Goal: Information Seeking & Learning: Compare options

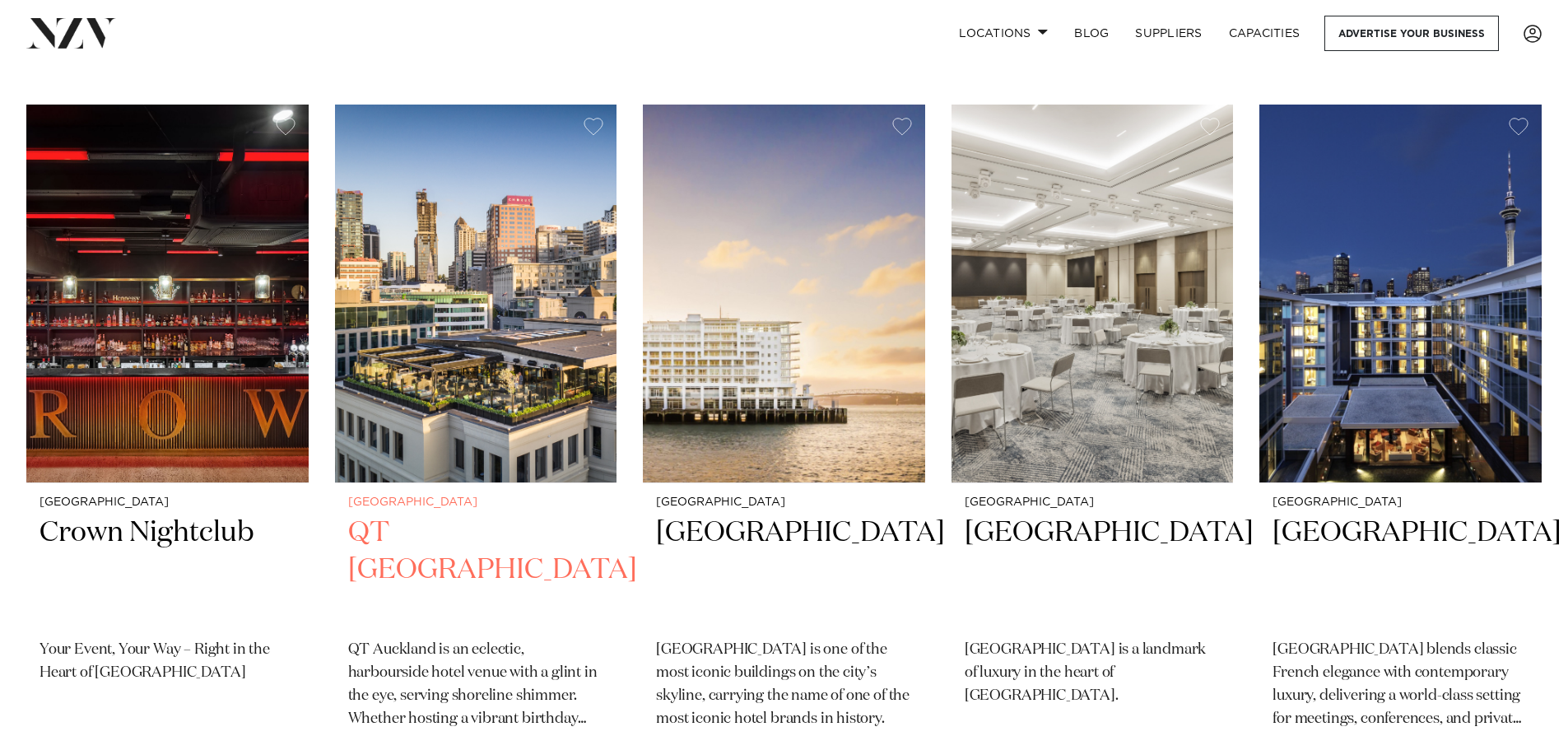
scroll to position [1152, 0]
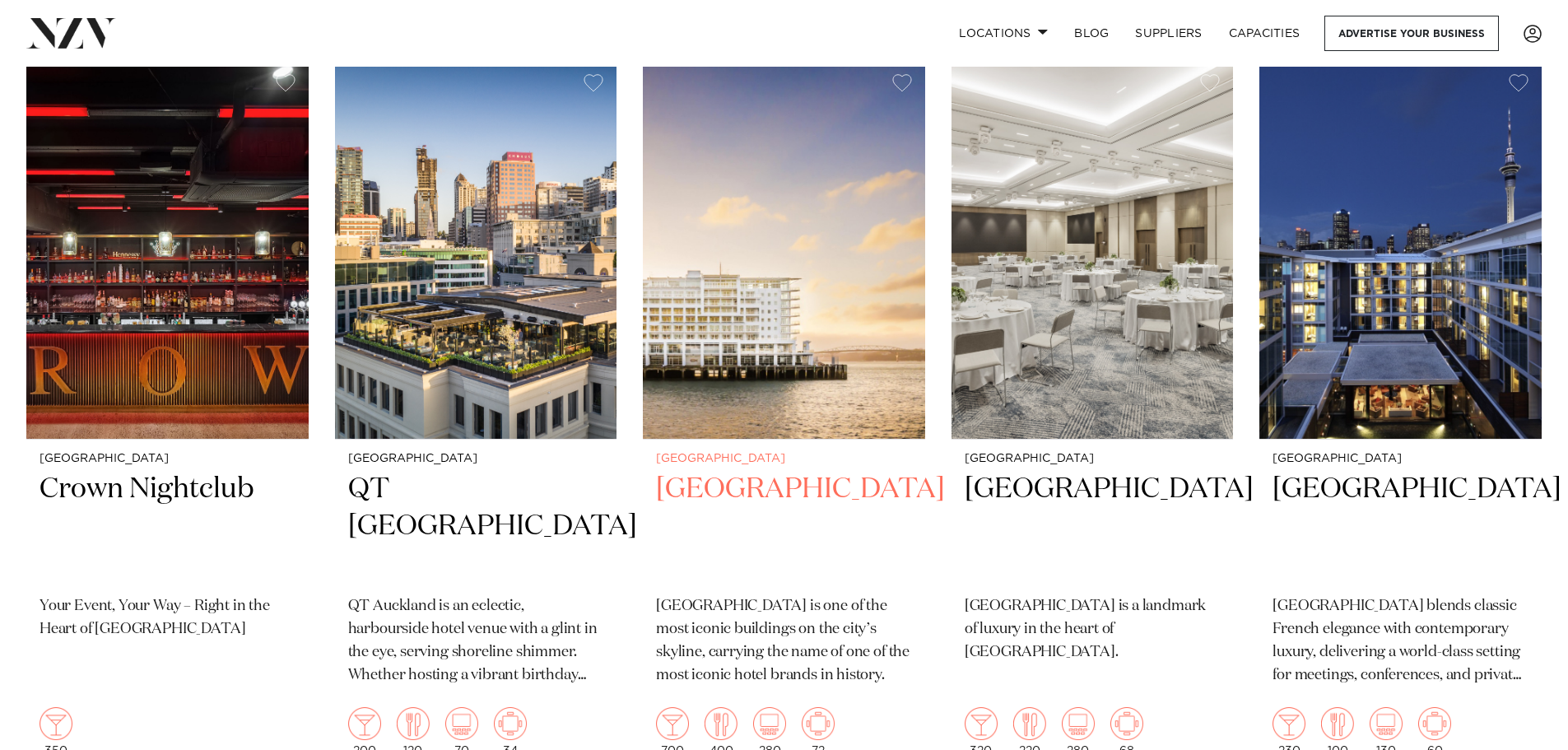
click at [758, 471] on h2 "Hilton Auckland" at bounding box center [784, 526] width 256 height 111
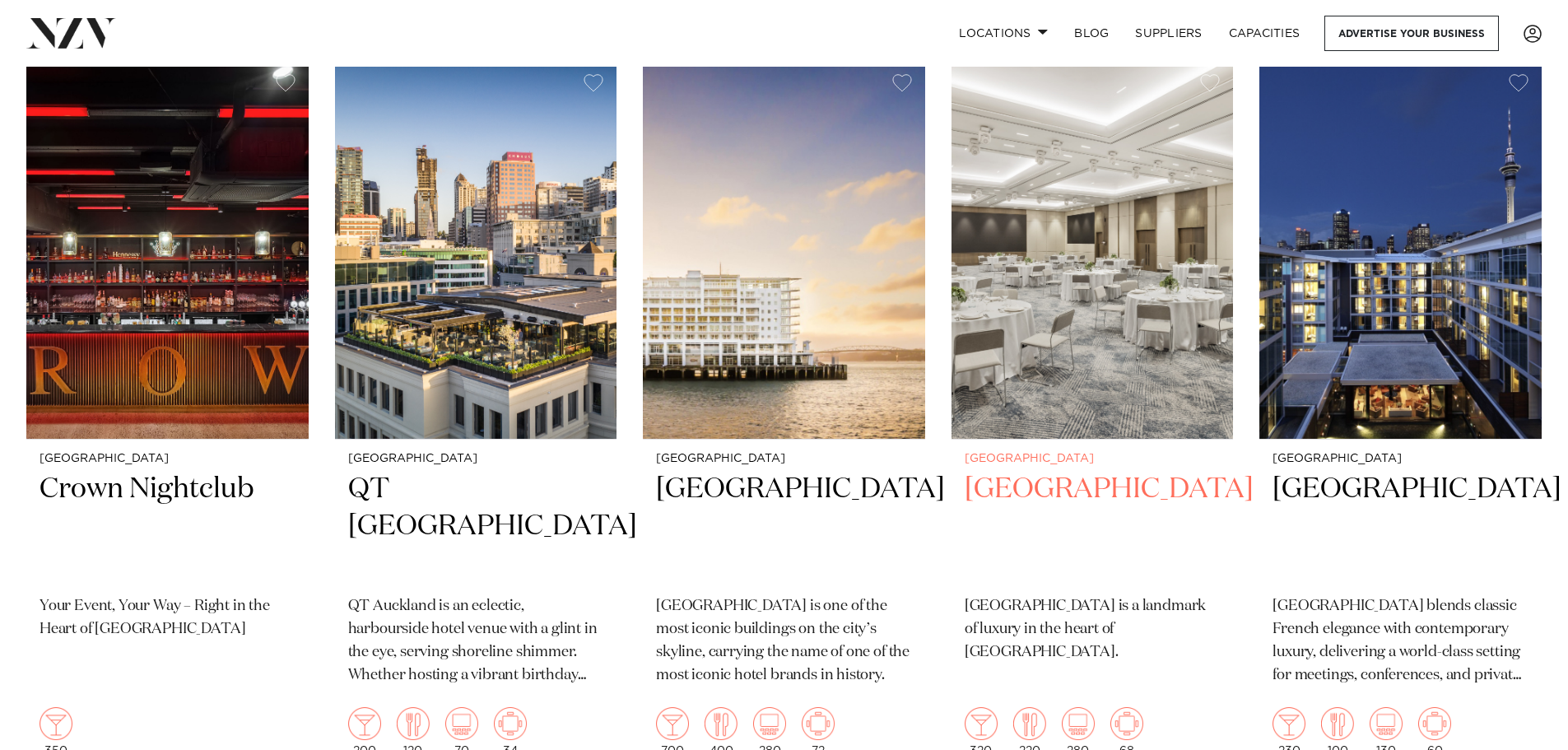
click at [1041, 471] on h2 "[GEOGRAPHIC_DATA]" at bounding box center [1092, 526] width 256 height 111
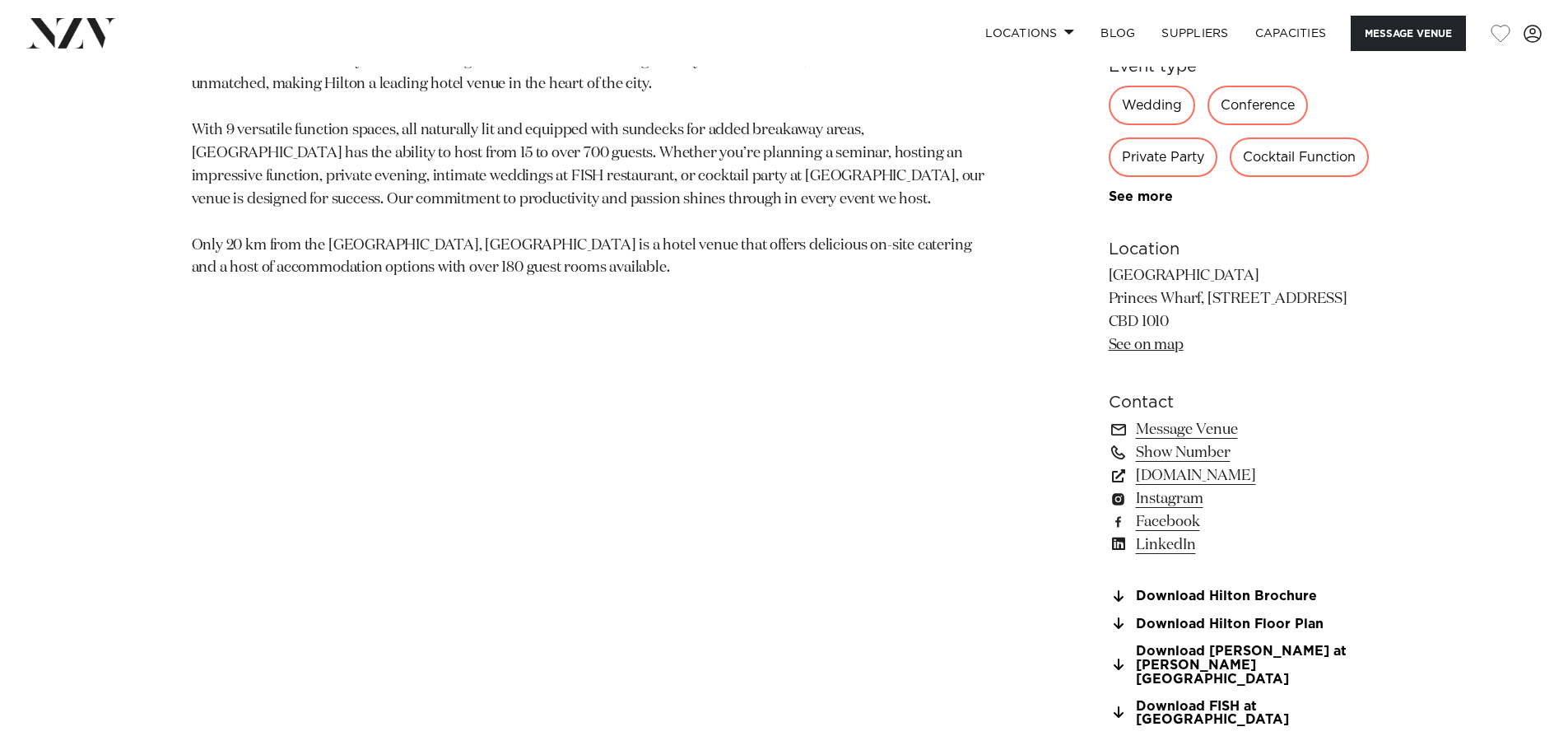
scroll to position [1070, 0]
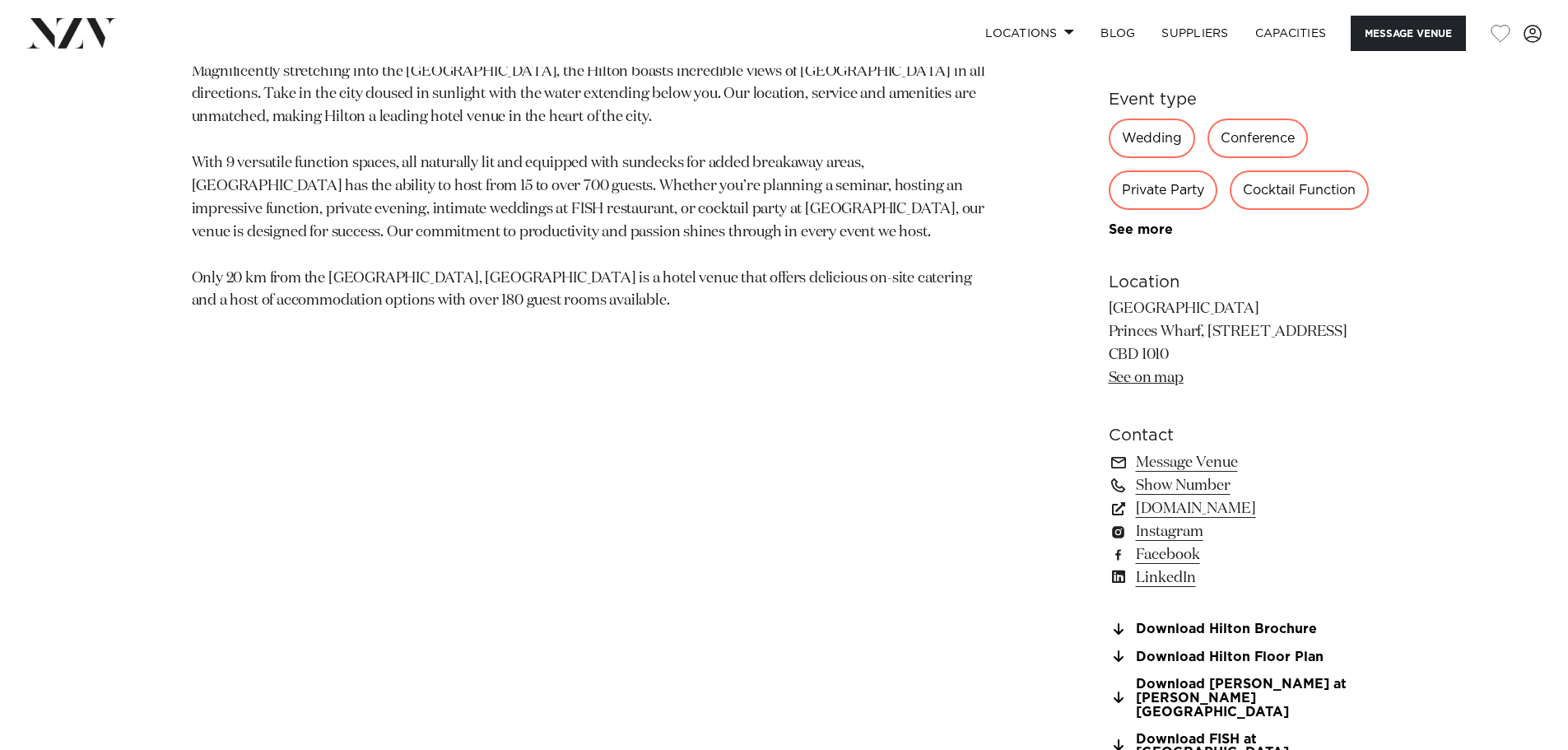
click at [1153, 374] on link "See on map" at bounding box center [1146, 377] width 75 height 15
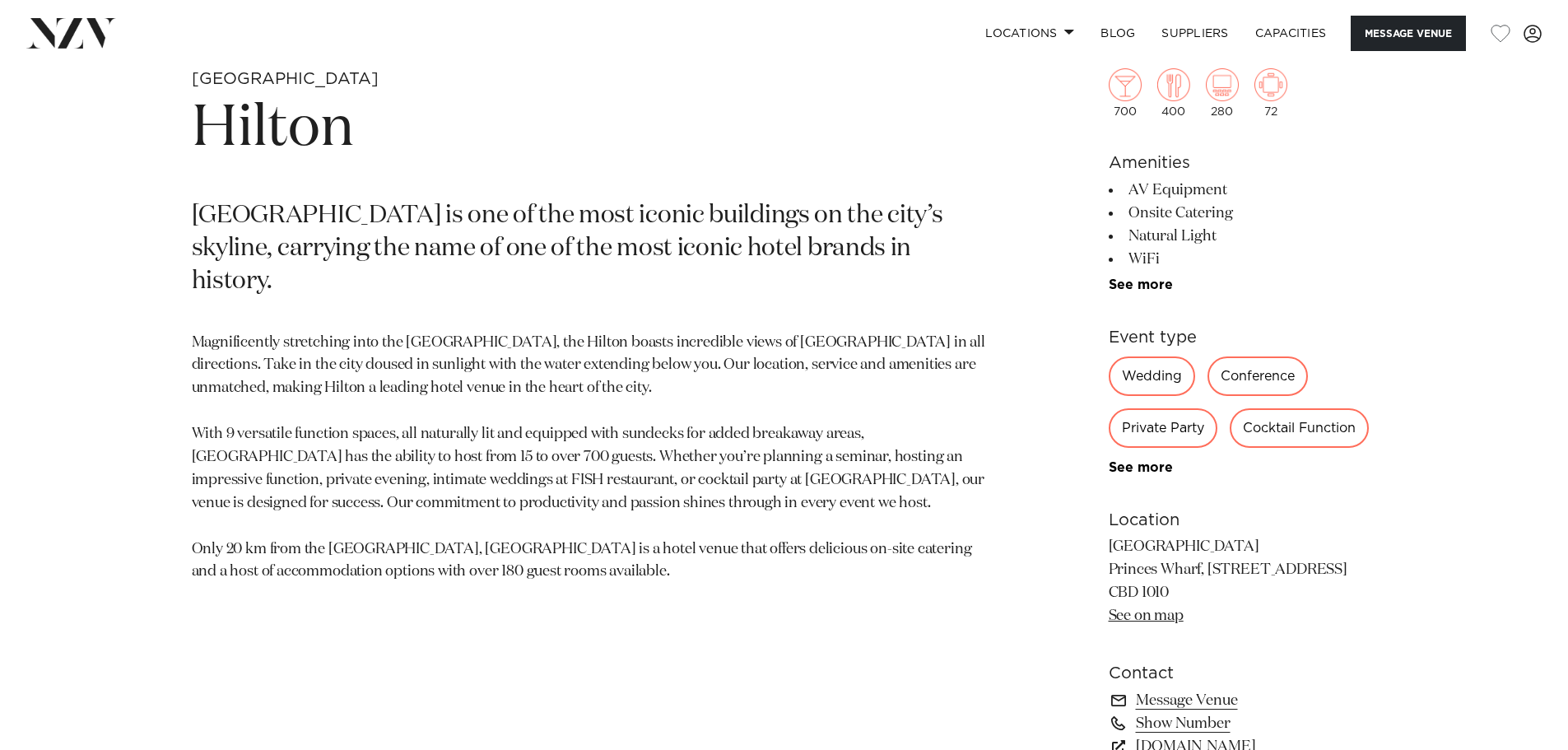
scroll to position [1066, 0]
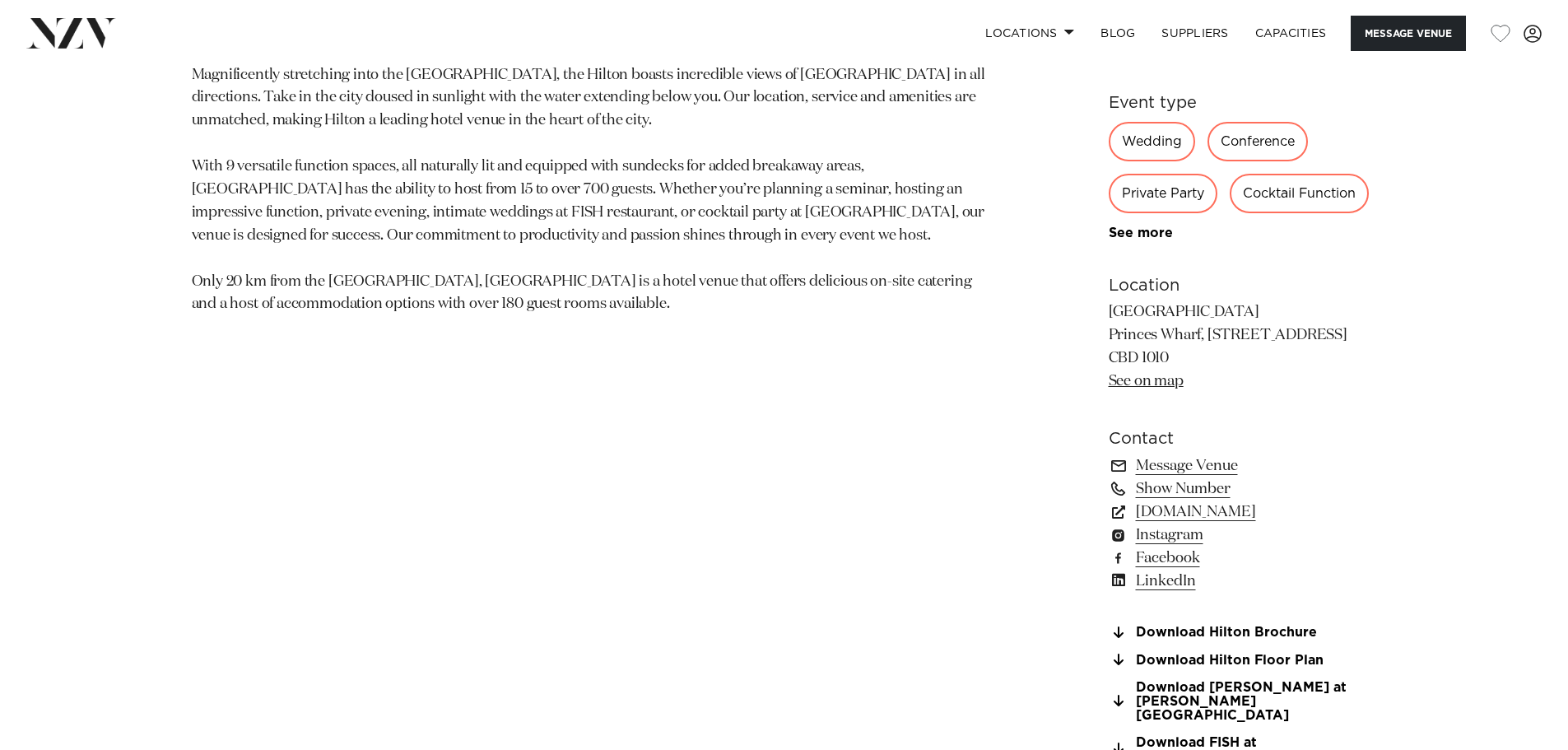
click at [1263, 621] on div "700 400 280 72 Amenities AV Equipment Onsite Catering Natural Light WiFi 0km fr…" at bounding box center [1242, 265] width 268 height 995
click at [1258, 634] on link "Download Hilton Brochure" at bounding box center [1242, 632] width 268 height 15
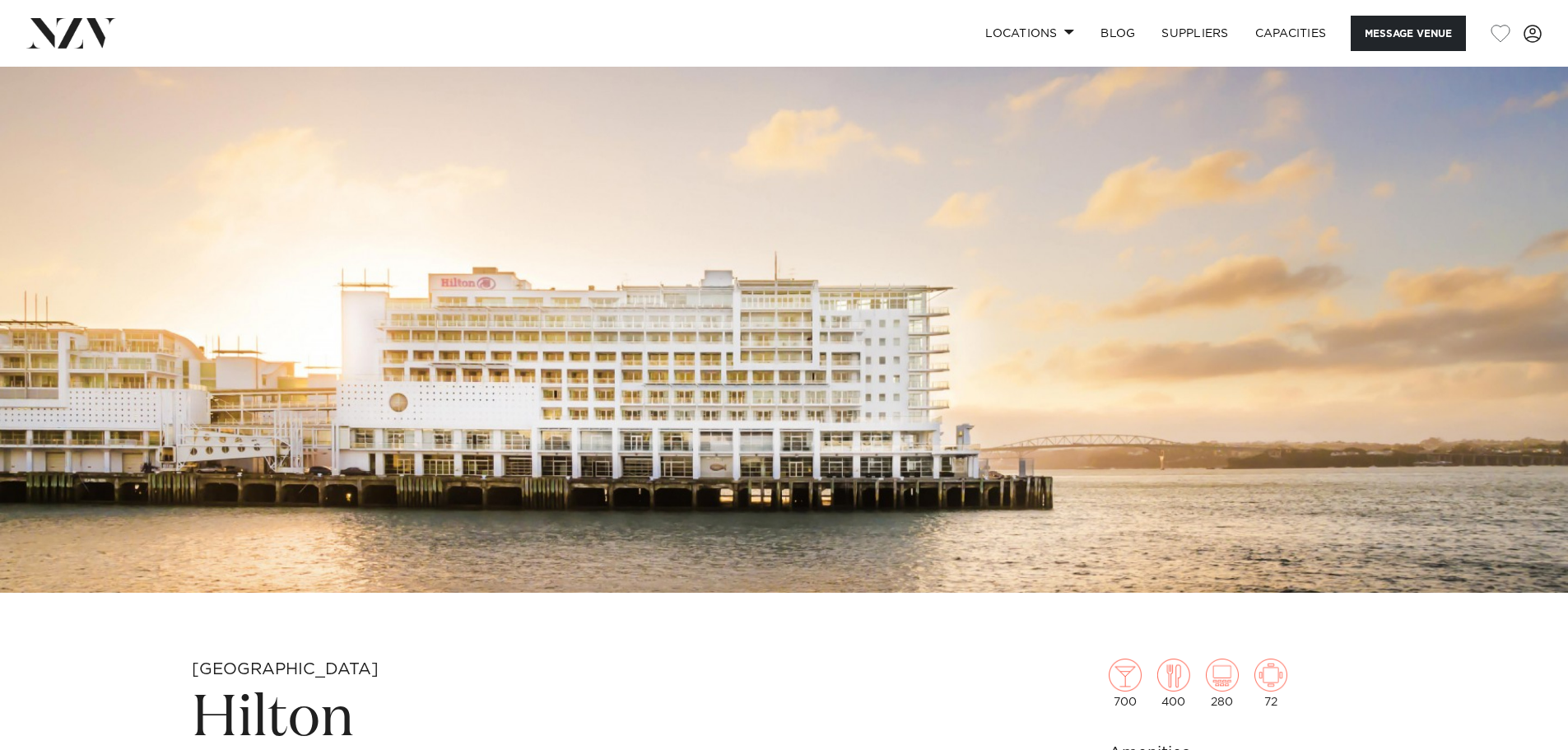
scroll to position [161, 0]
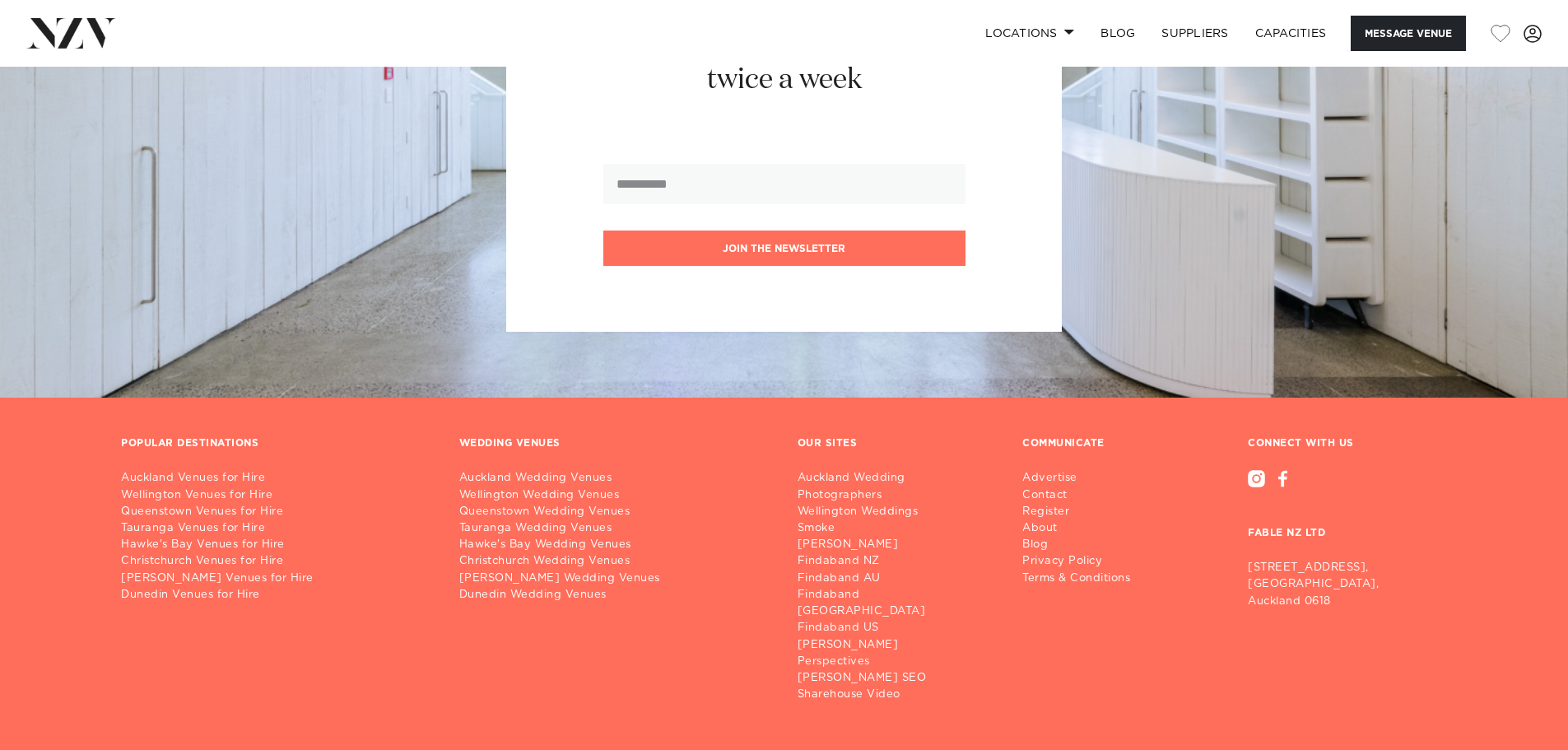
scroll to position [3685, 0]
